Goal: Find specific page/section: Find specific page/section

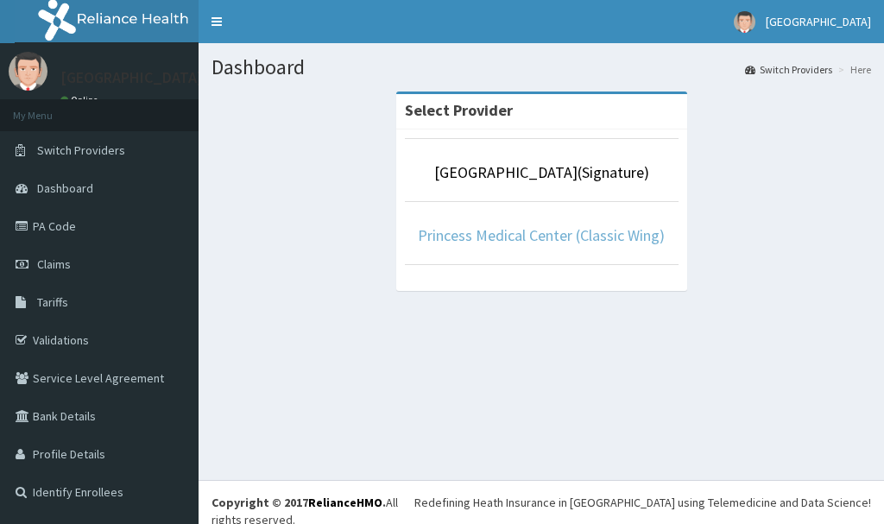
click at [577, 236] on link "Princess Medical Center (Classic Wing)" at bounding box center [541, 235] width 247 height 20
click at [615, 230] on link "Princess Medical Center (Classic Wing)" at bounding box center [541, 235] width 247 height 20
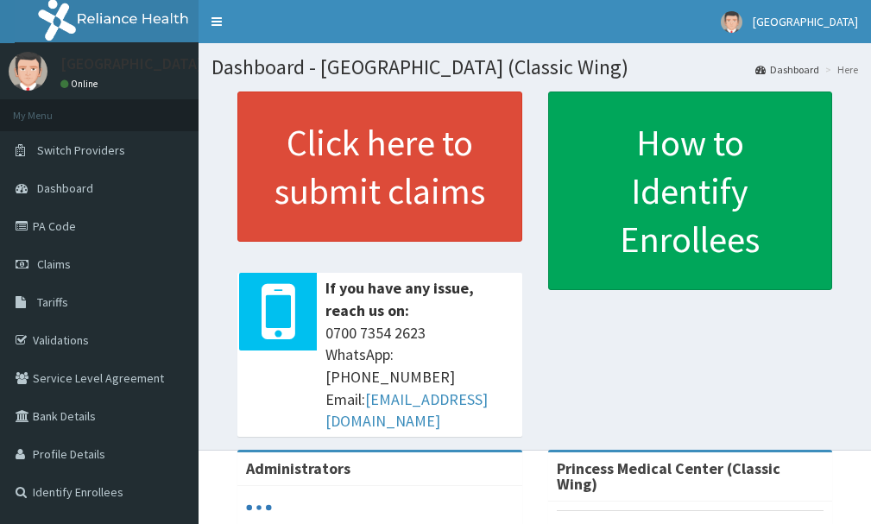
click at [69, 338] on link "Validations" at bounding box center [99, 340] width 198 height 38
